Goal: Find specific page/section: Find specific page/section

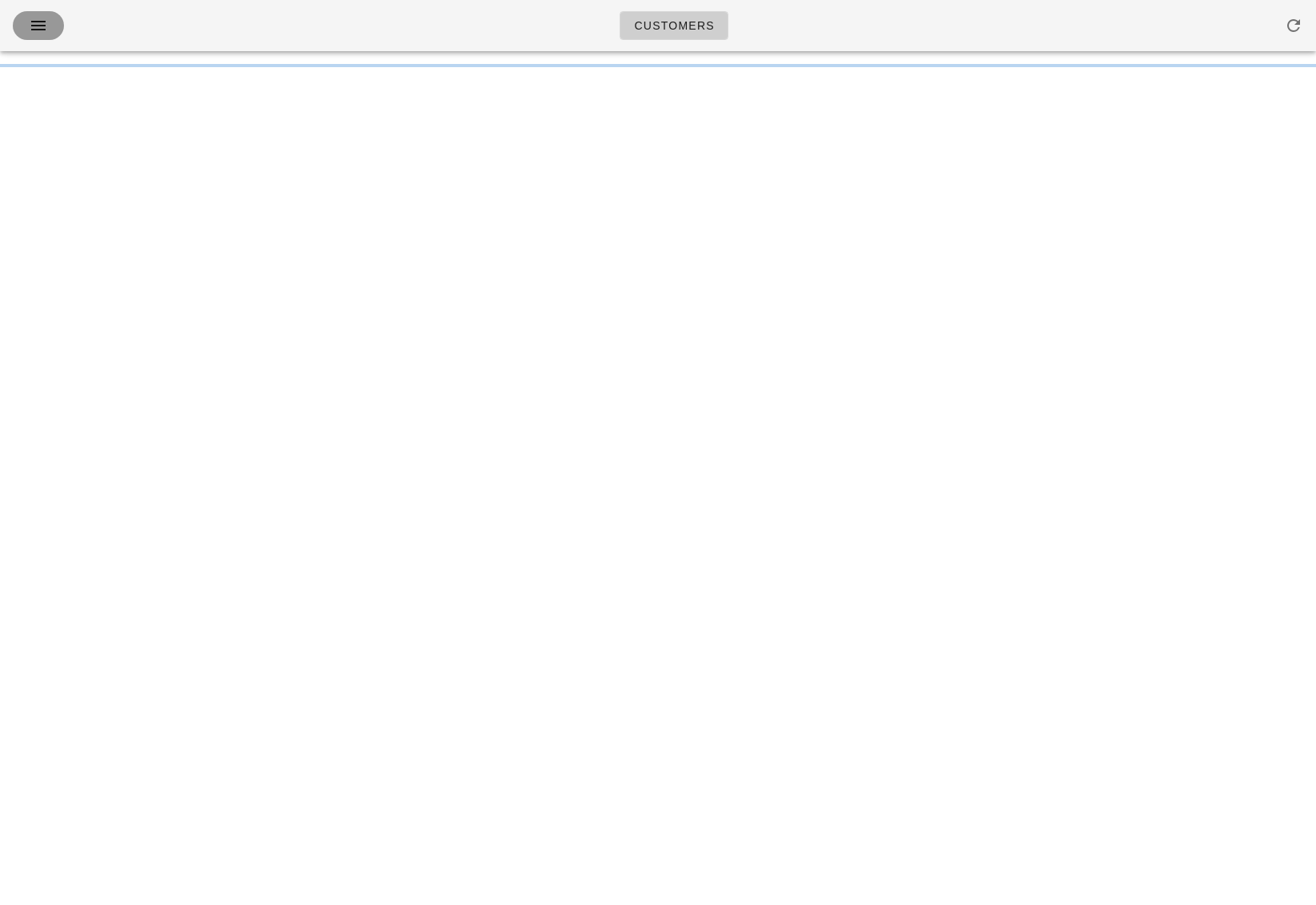
click at [37, 28] on icon "button" at bounding box center [38, 25] width 19 height 19
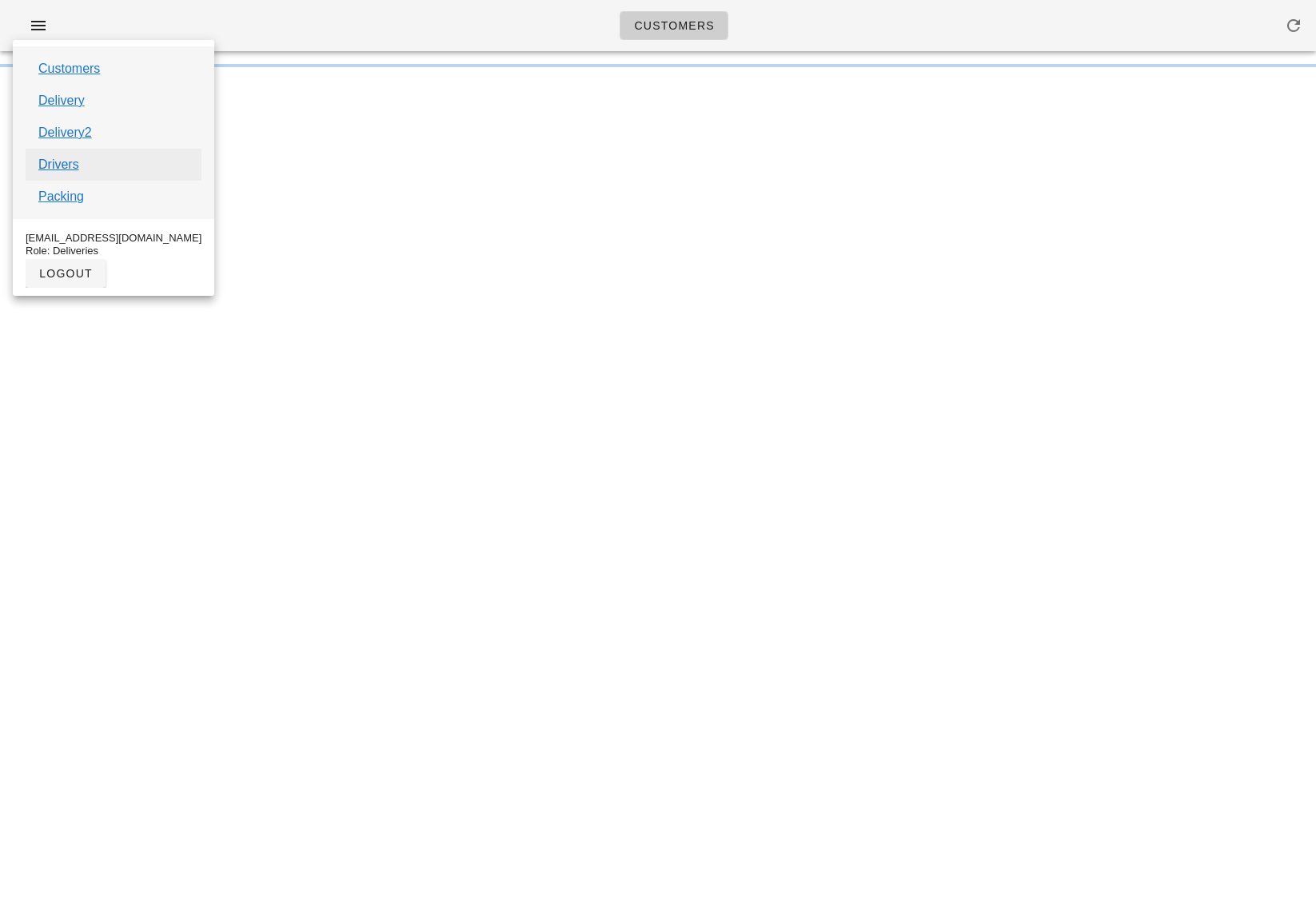
click at [65, 168] on link "Drivers" at bounding box center [59, 164] width 41 height 19
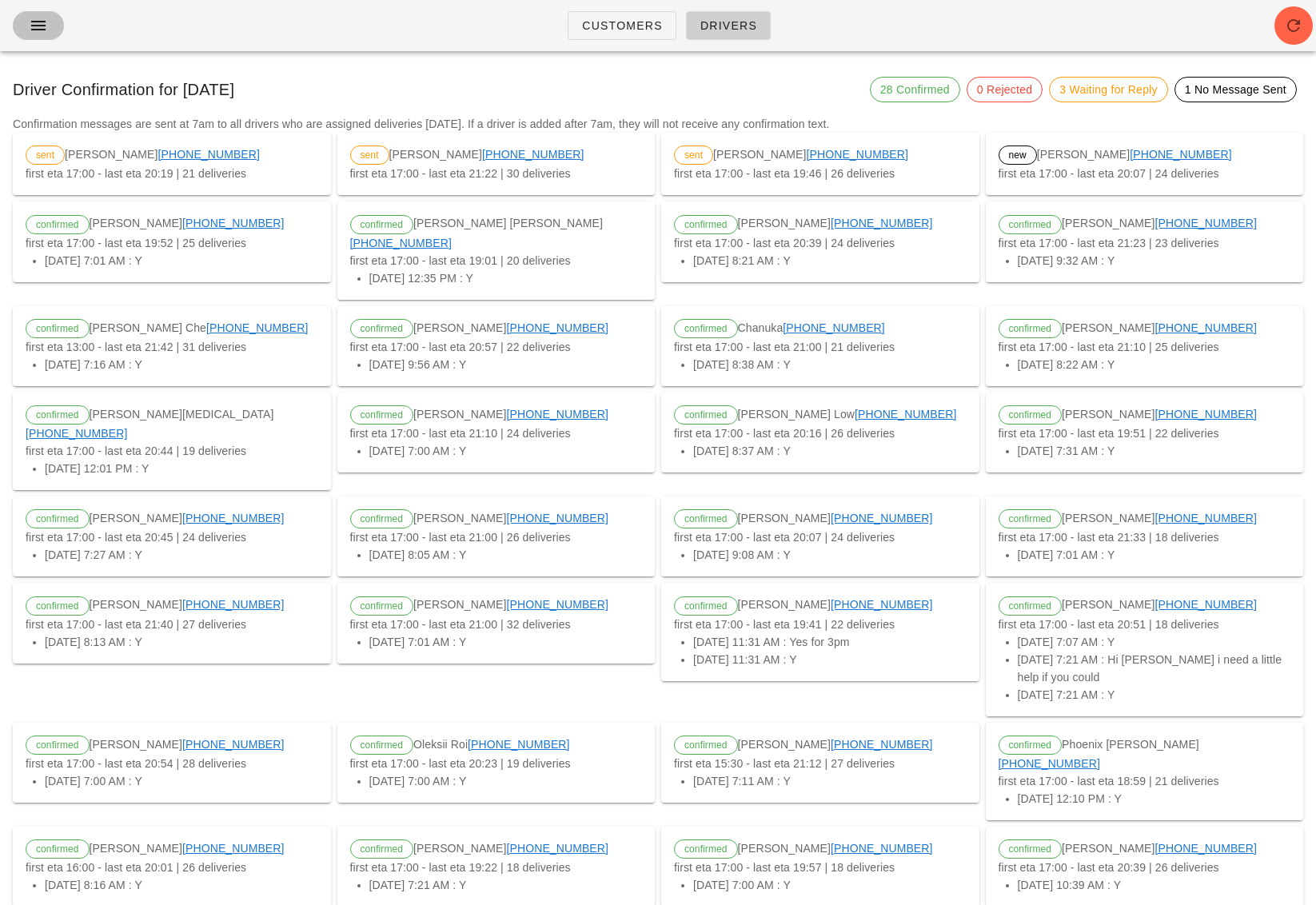
click at [53, 23] on button "button" at bounding box center [39, 26] width 51 height 29
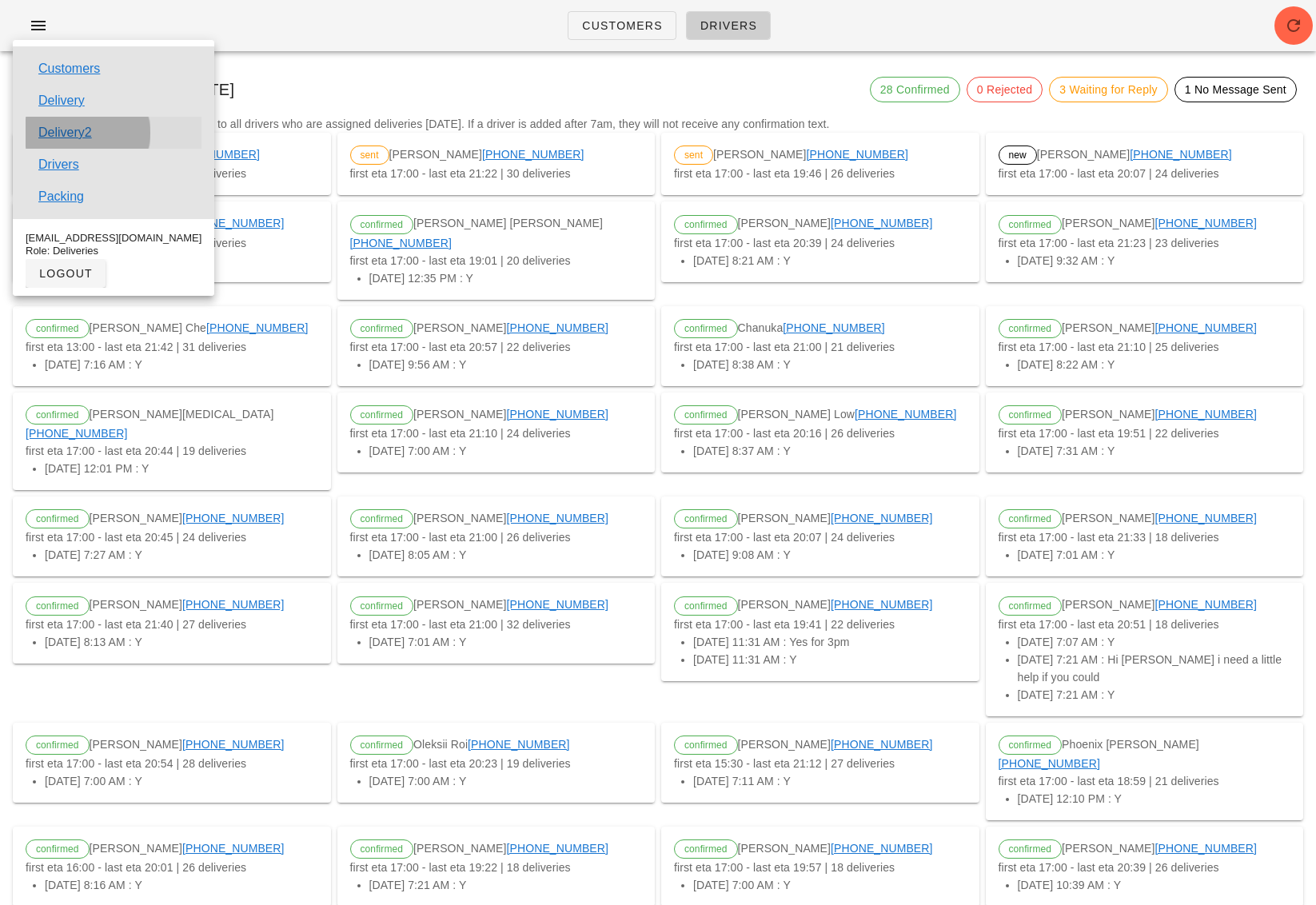
click at [86, 135] on link "Delivery2" at bounding box center [65, 132] width 53 height 19
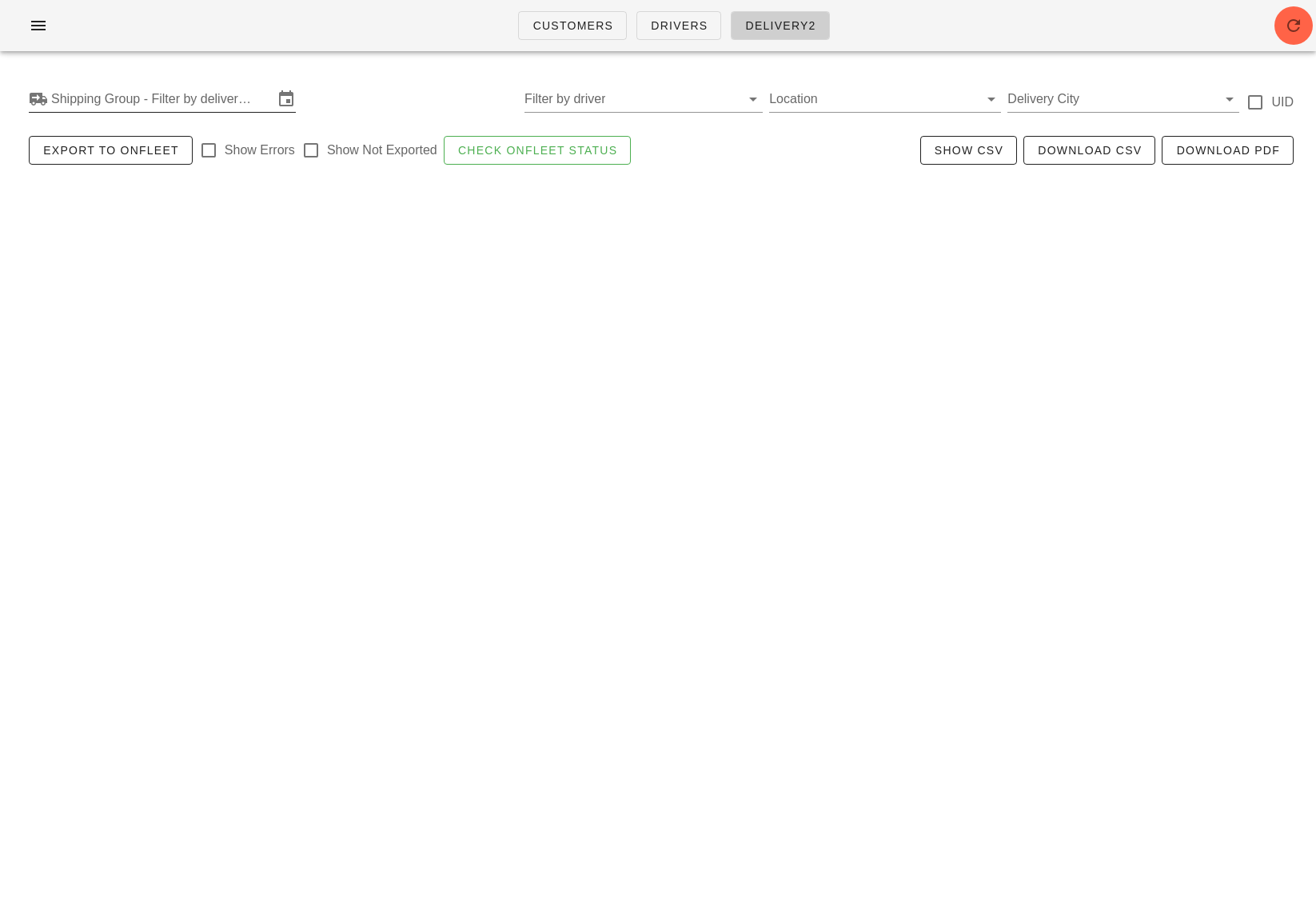
click at [118, 102] on input "Shipping Group - Filter by delivery logistics" at bounding box center [162, 99] width 222 height 26
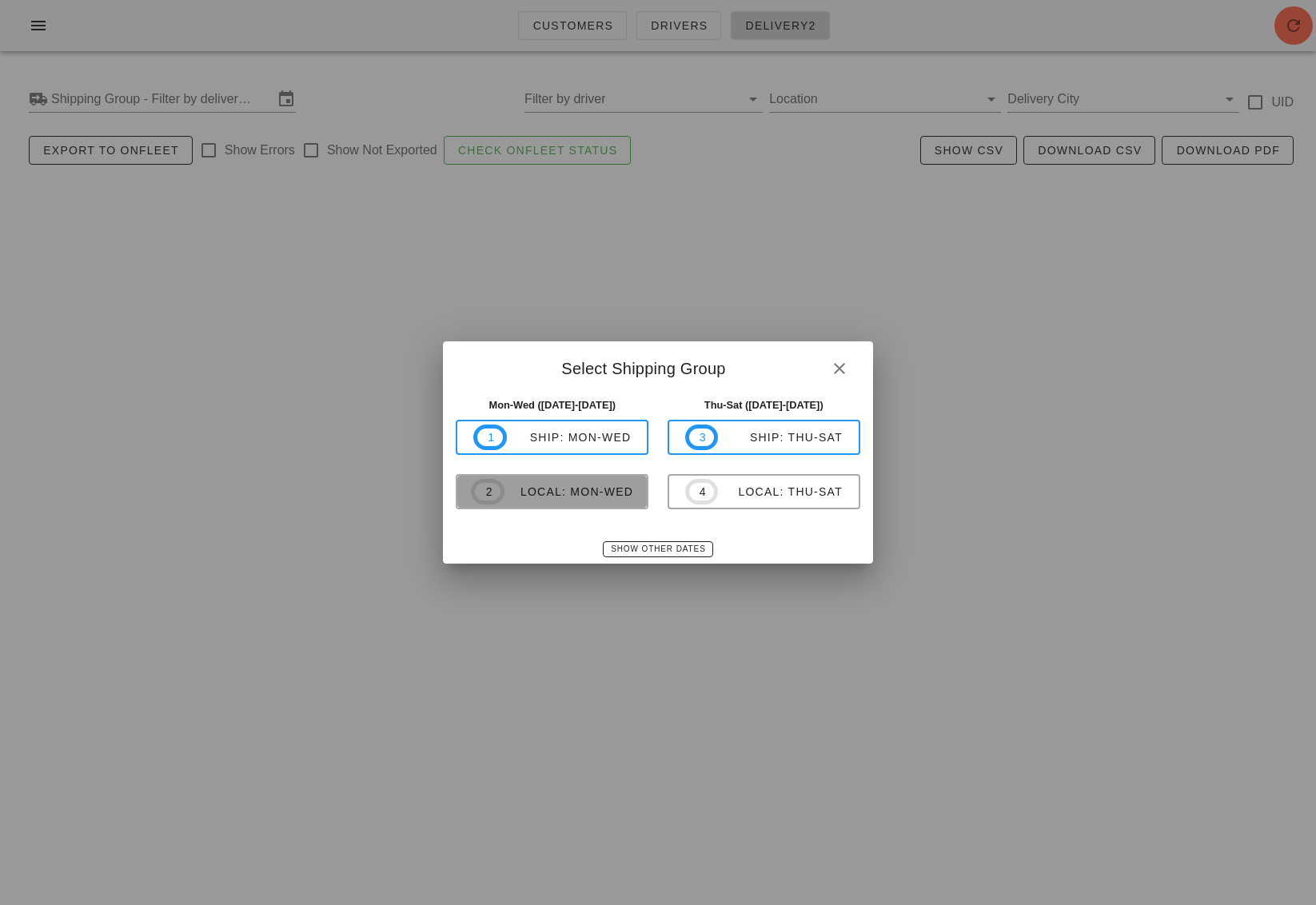
click at [529, 491] on div "local: Mon-Wed" at bounding box center [569, 492] width 128 height 13
